Goal: Transaction & Acquisition: Purchase product/service

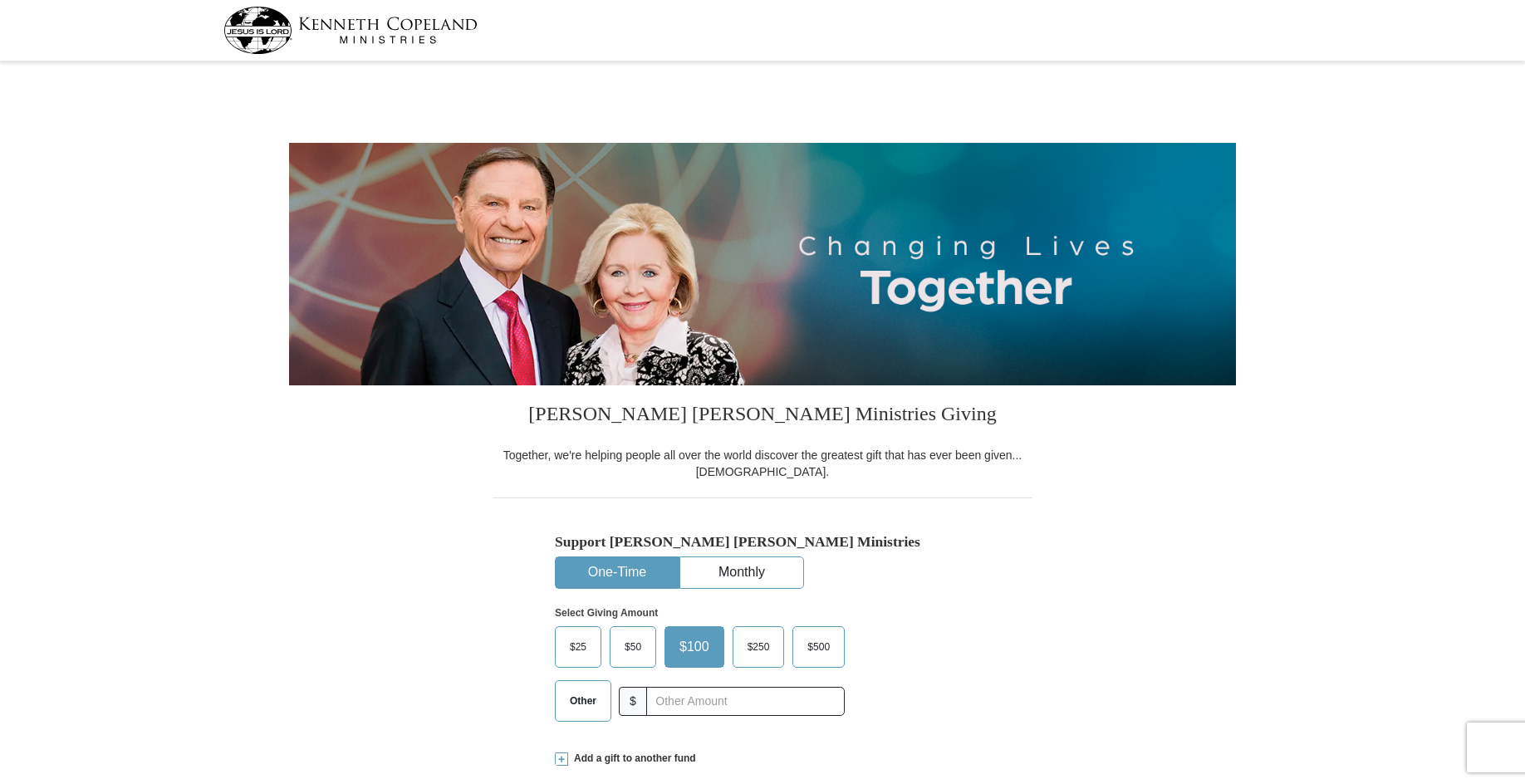
select select "TN"
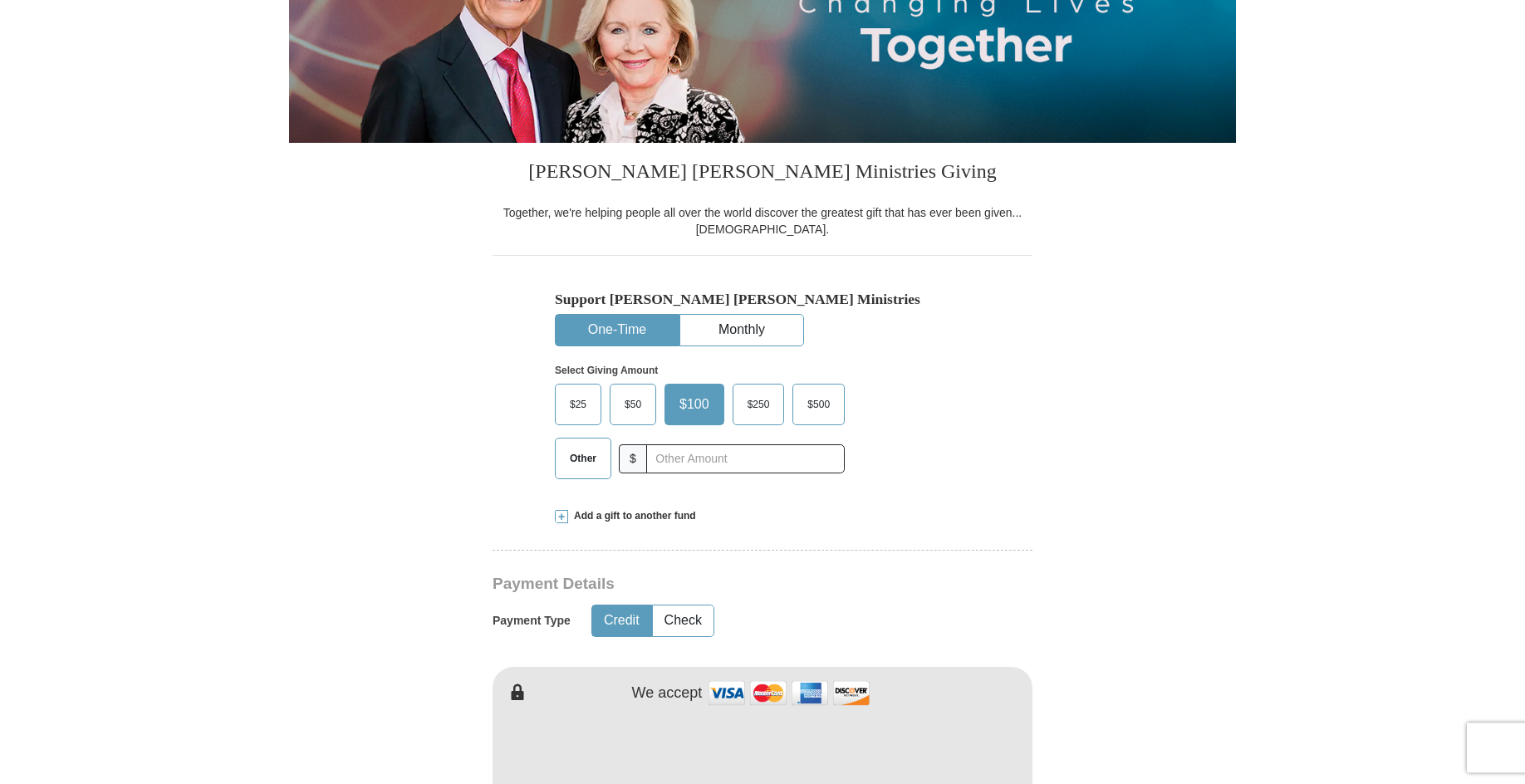
scroll to position [339, 0]
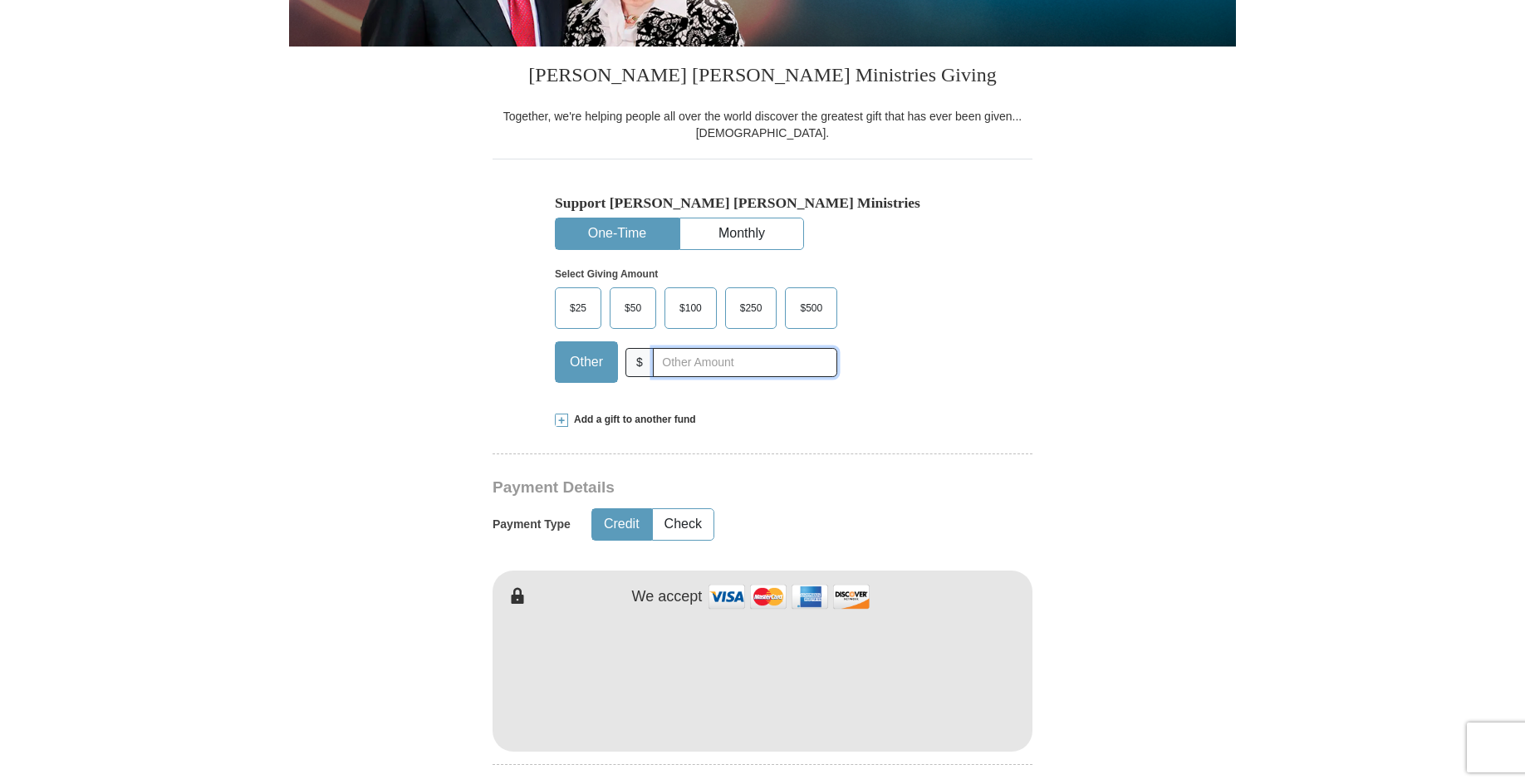
click at [695, 360] on input "text" at bounding box center [745, 362] width 184 height 29
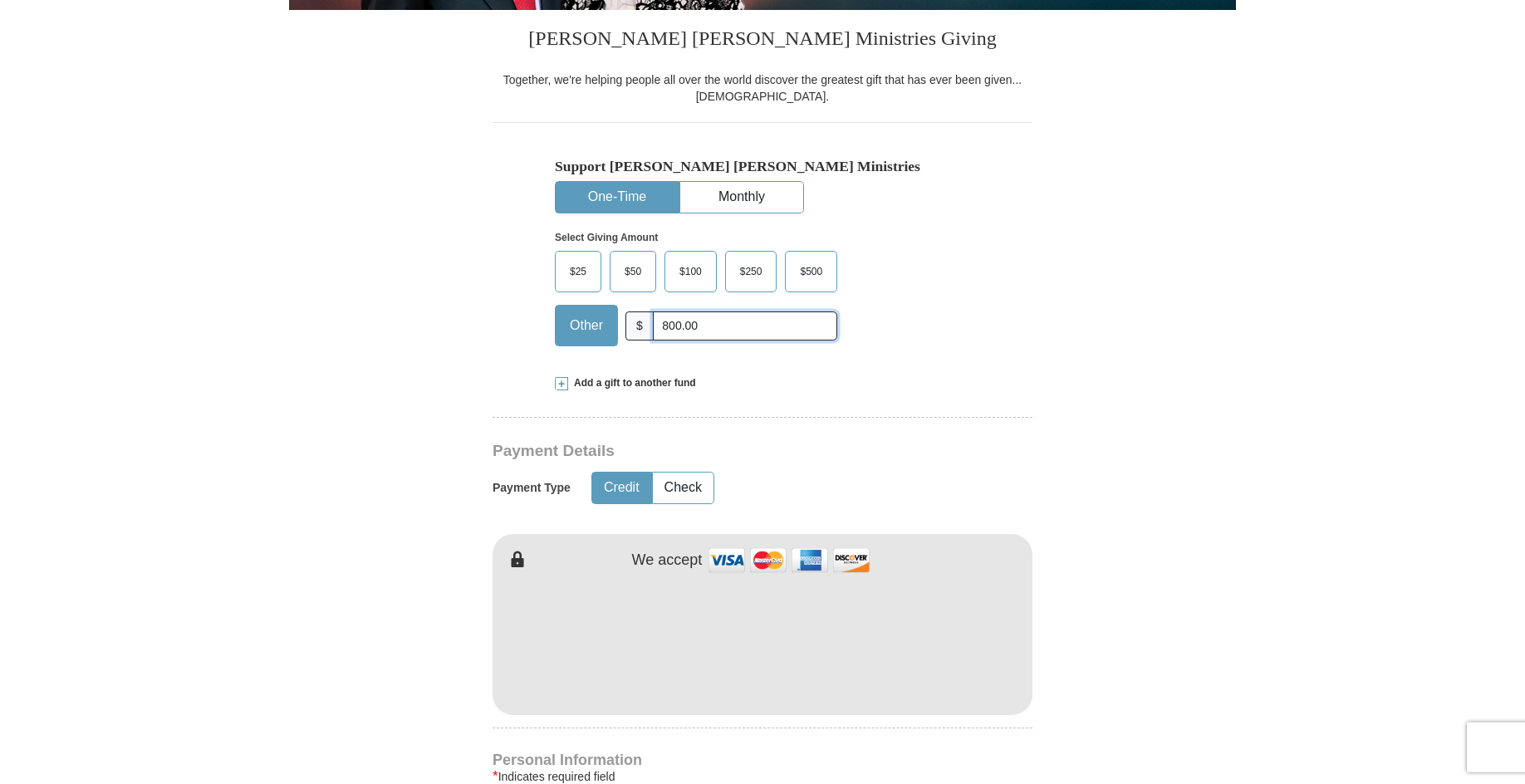
scroll to position [423, 0]
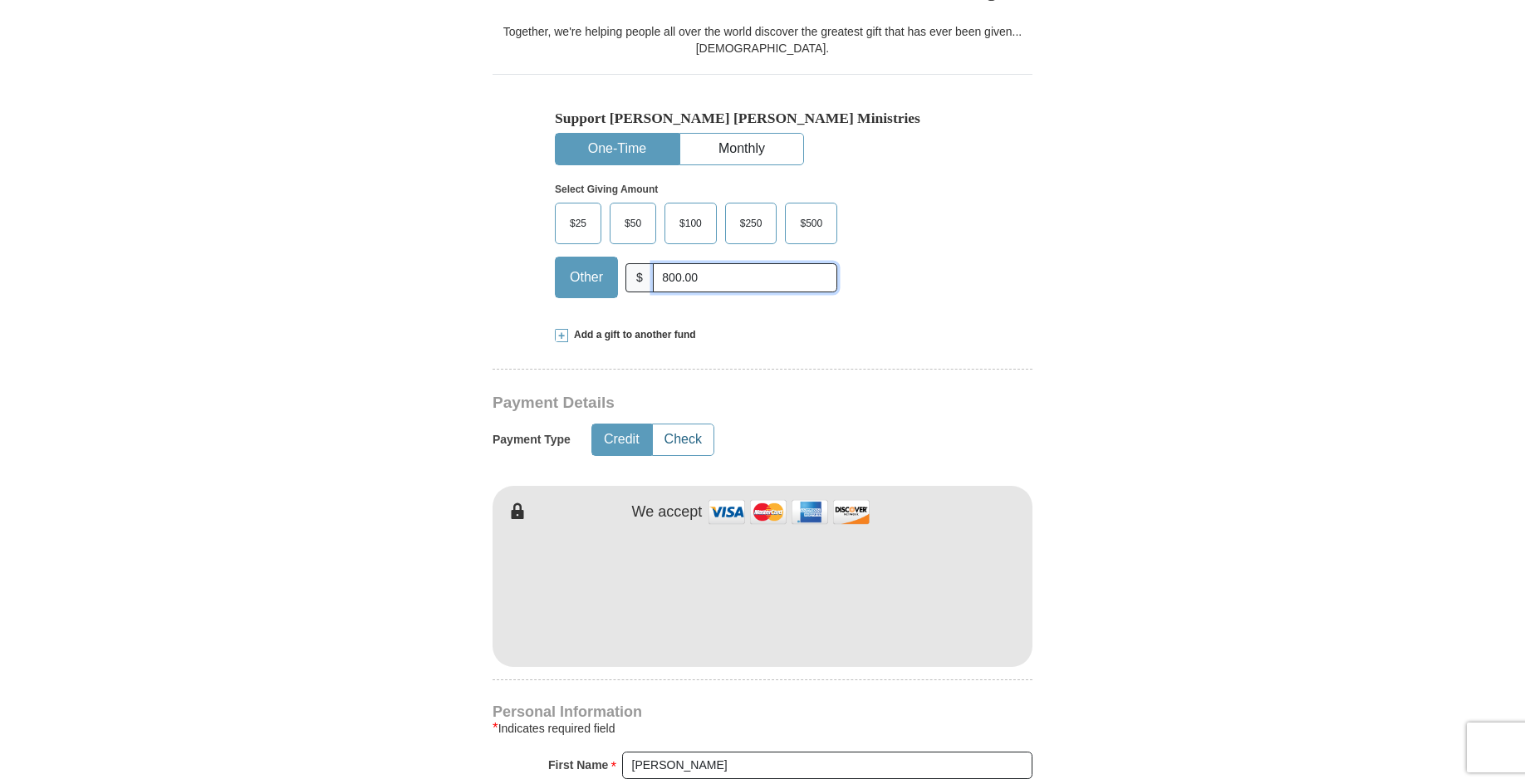
type input "800.00"
click at [697, 431] on button "Check" at bounding box center [683, 439] width 60 height 31
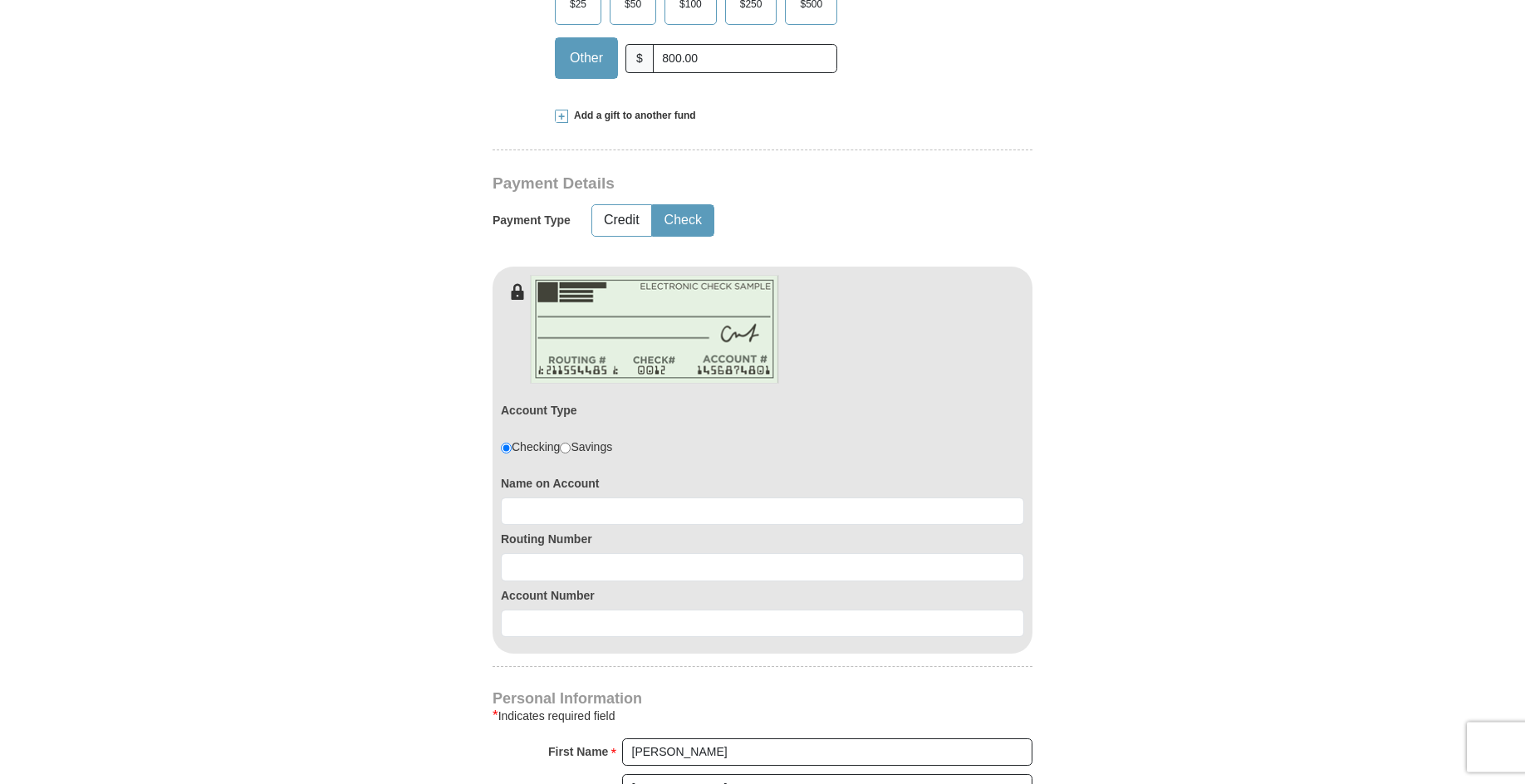
scroll to position [678, 0]
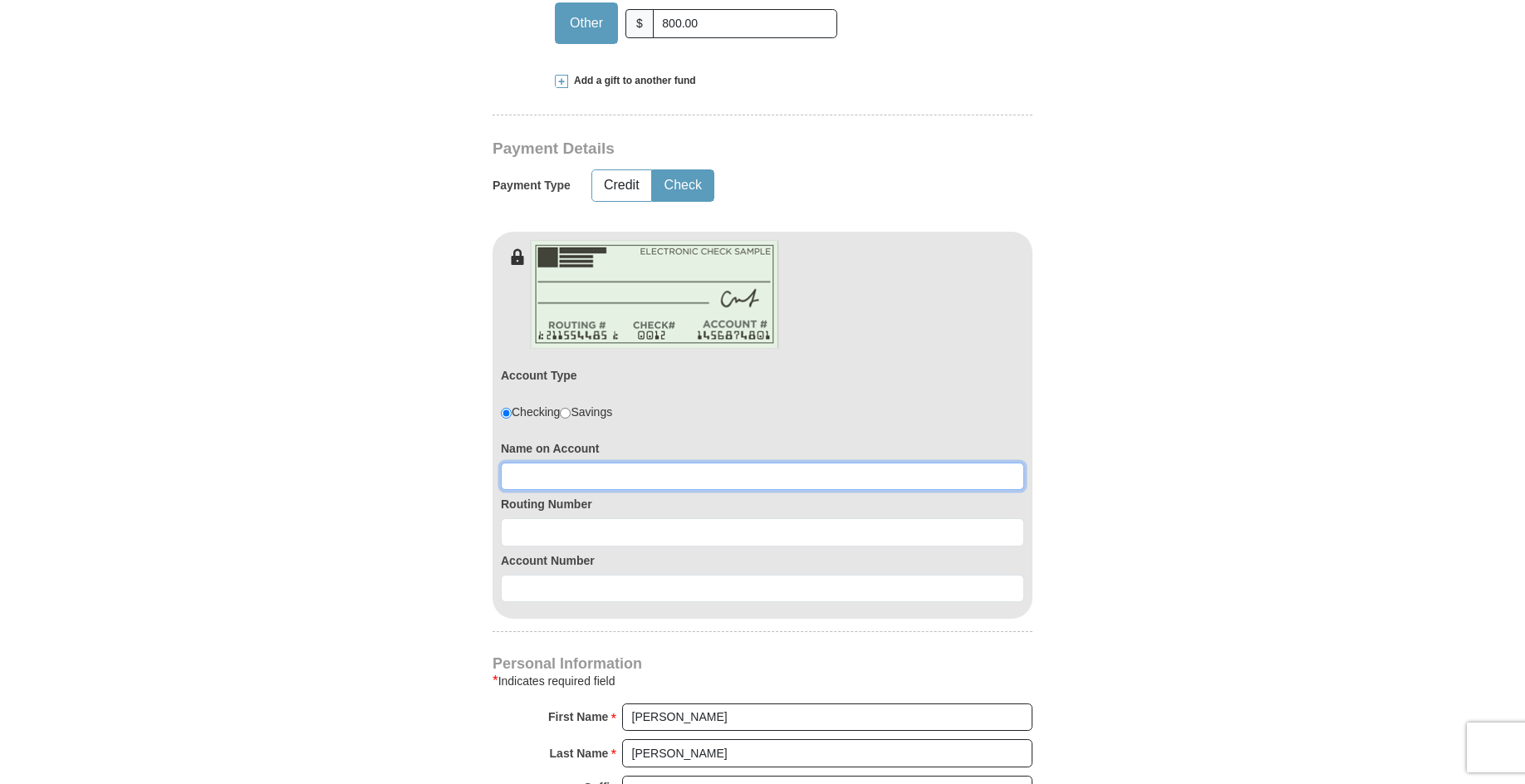
click at [554, 472] on input at bounding box center [762, 477] width 523 height 28
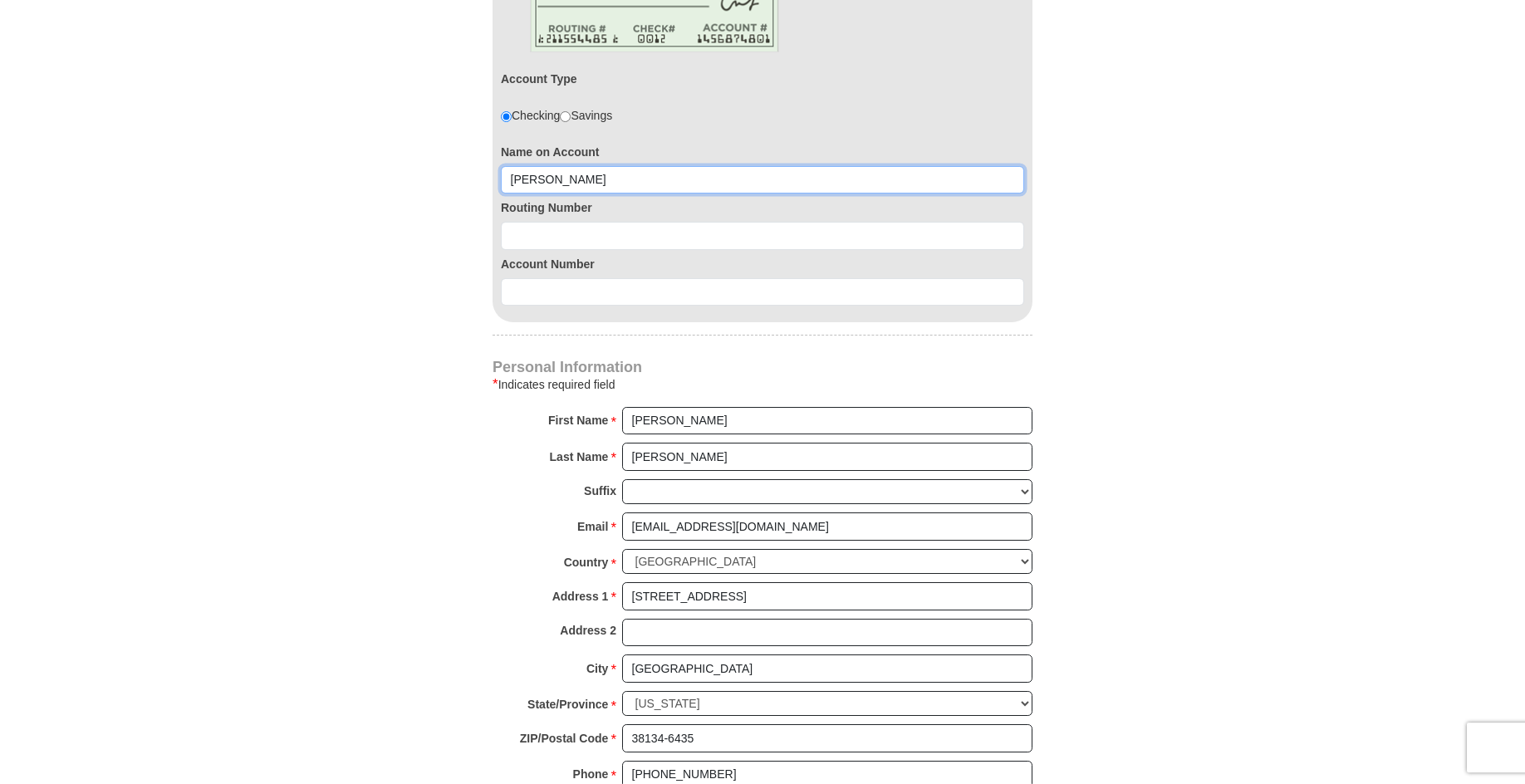
scroll to position [1017, 0]
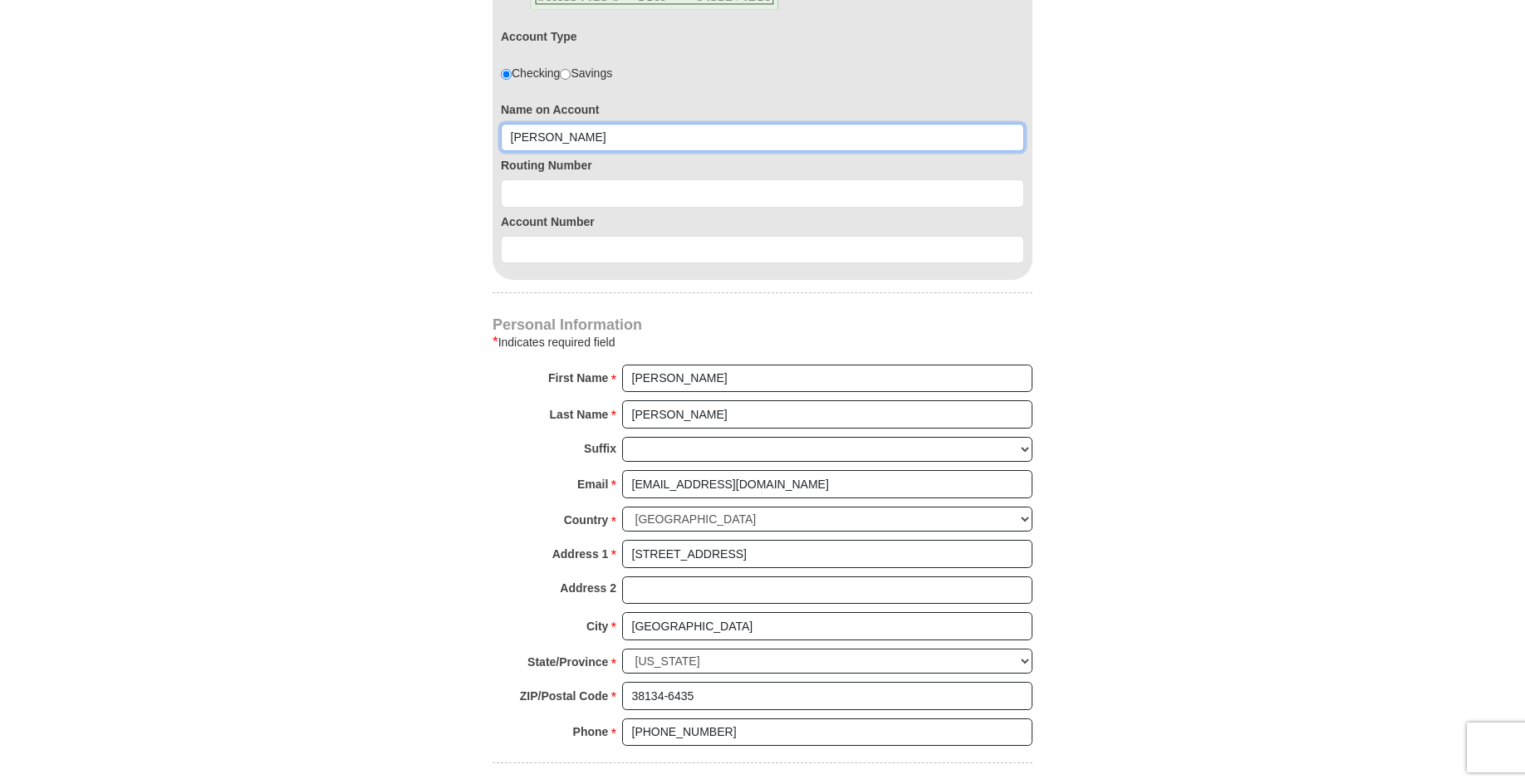
type input "[PERSON_NAME]"
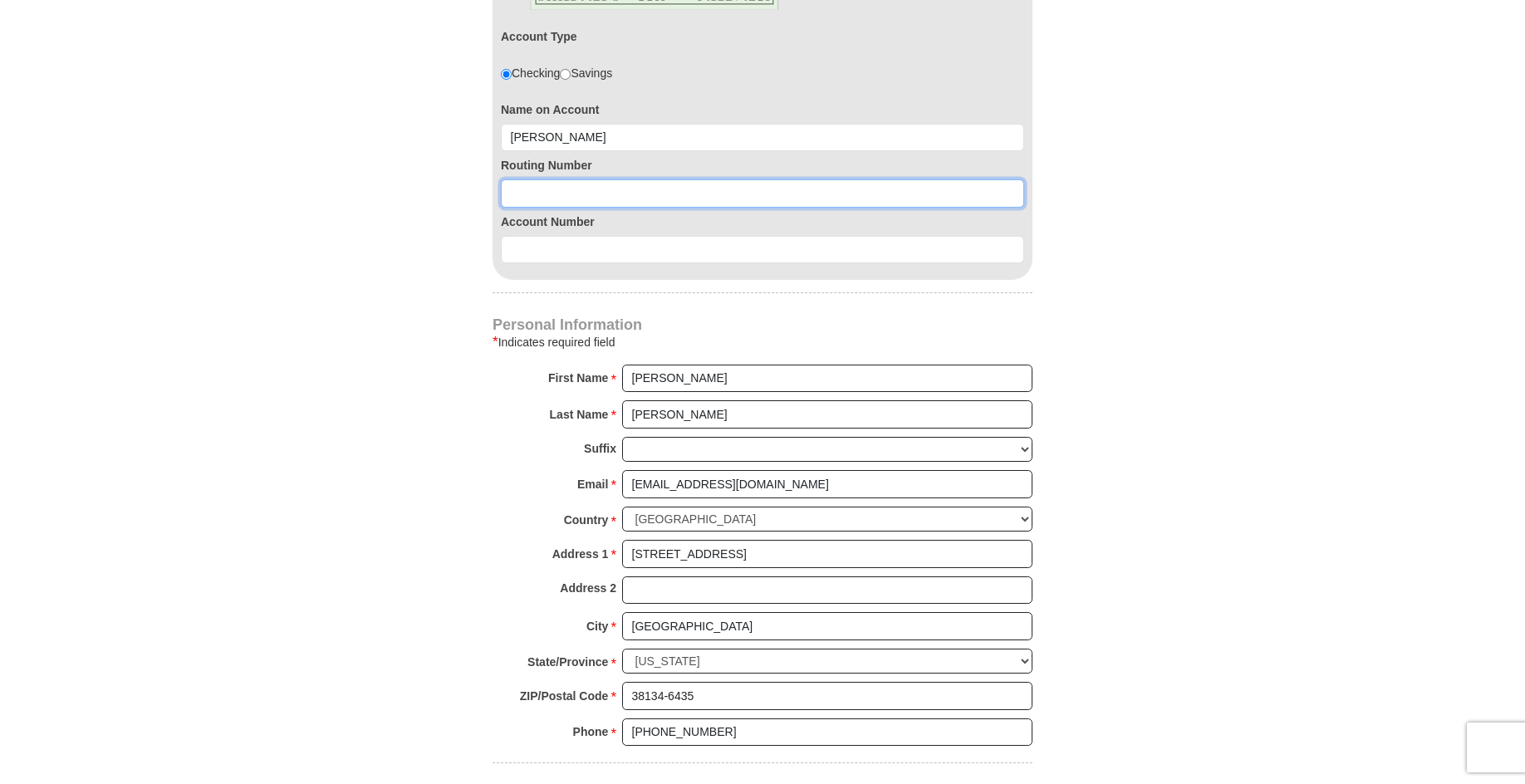
drag, startPoint x: 516, startPoint y: 184, endPoint x: 529, endPoint y: 187, distance: 13.3
click at [516, 186] on input at bounding box center [762, 193] width 523 height 28
type input "084301042"
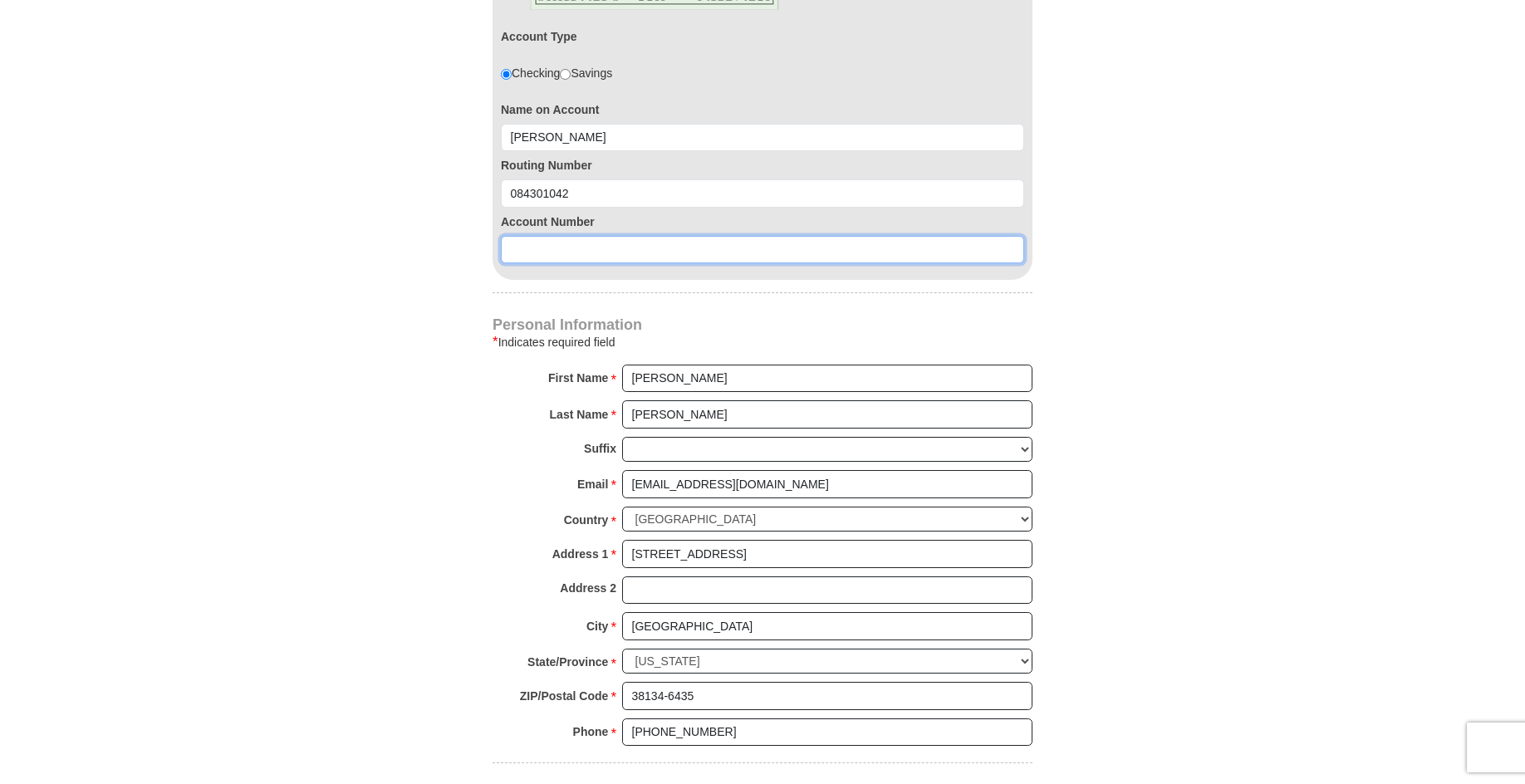
click at [532, 253] on input at bounding box center [762, 250] width 523 height 28
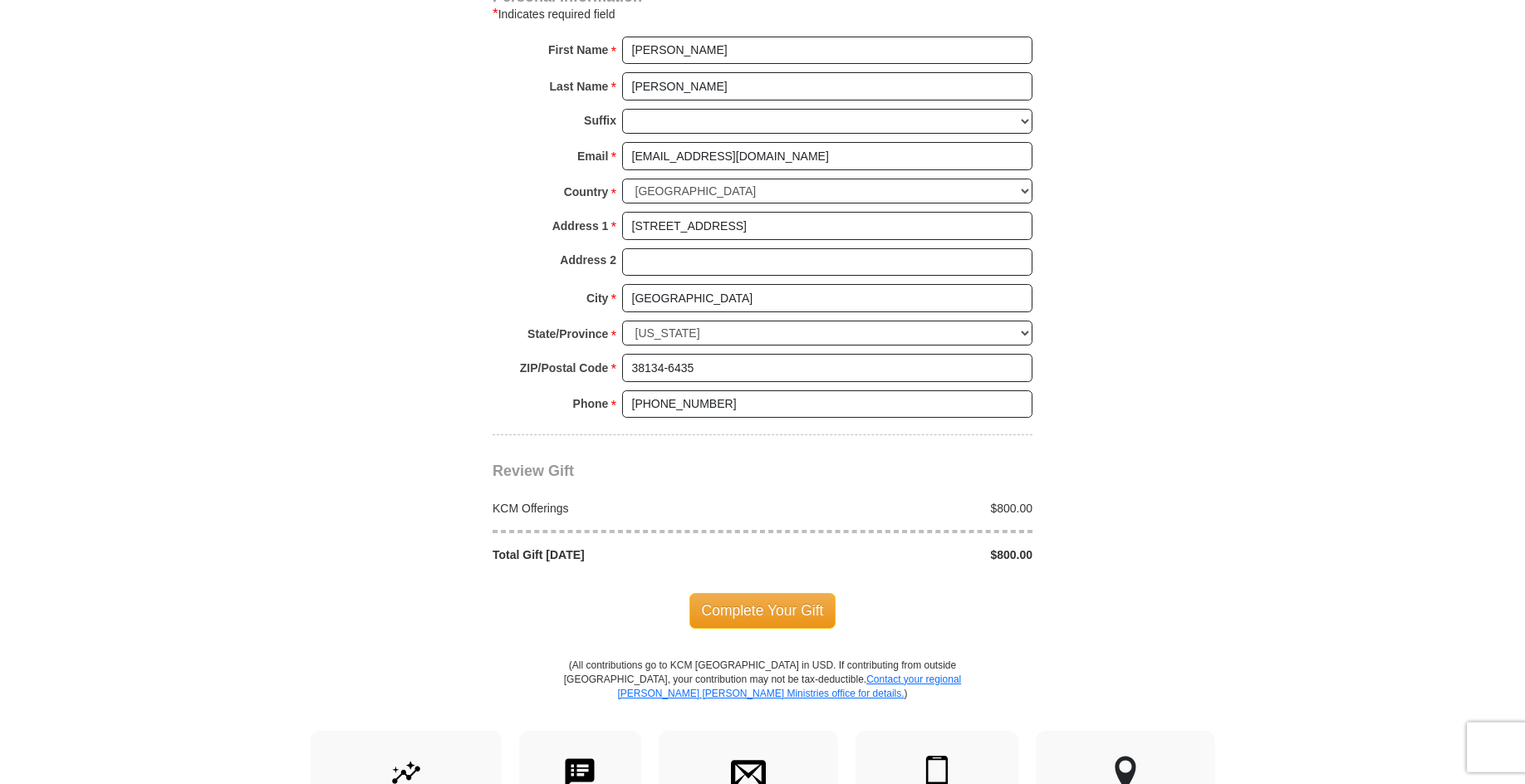
scroll to position [1355, 0]
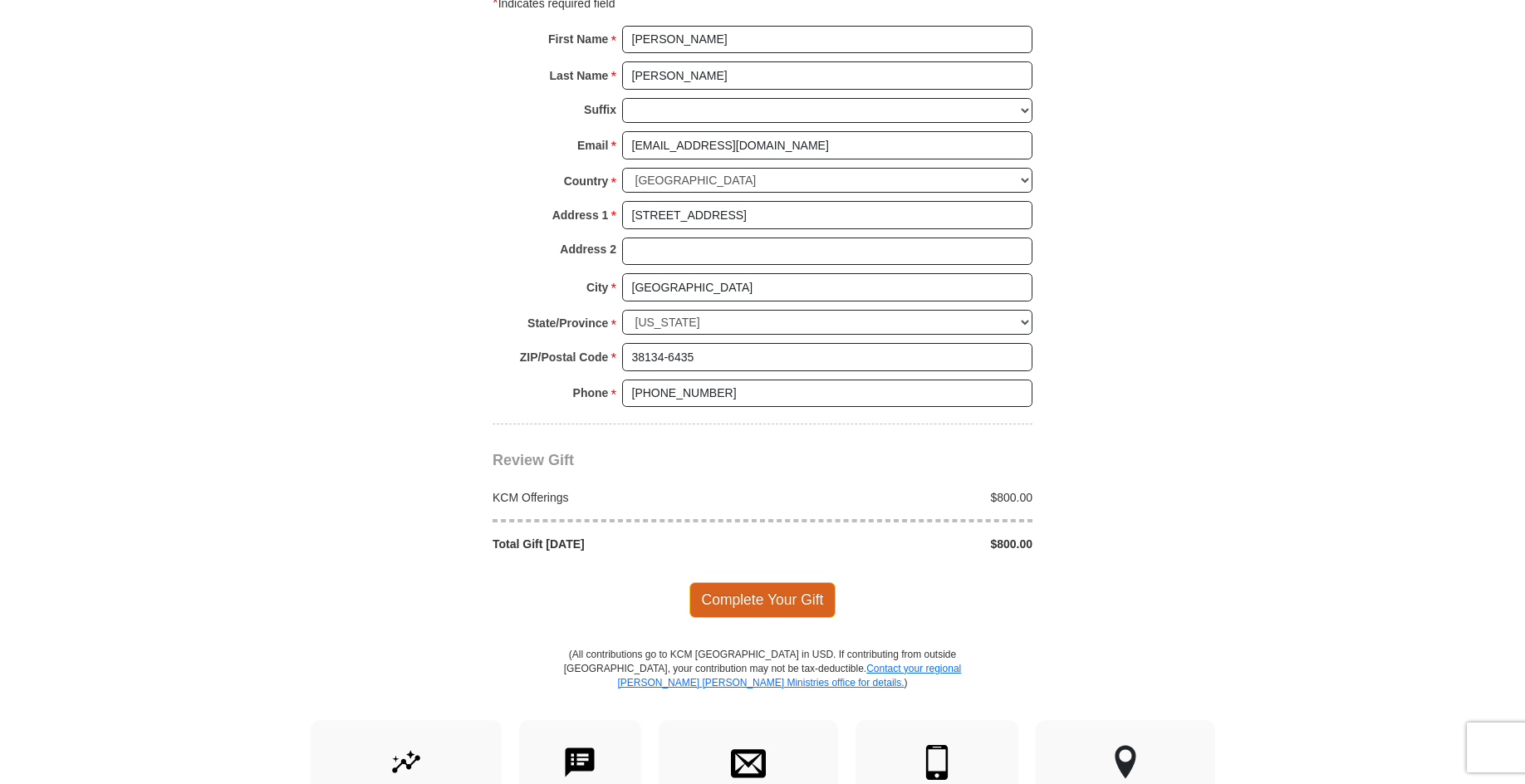
type input "2165015"
click at [772, 597] on span "Complete Your Gift" at bounding box center [763, 600] width 147 height 35
